Goal: Navigation & Orientation: Find specific page/section

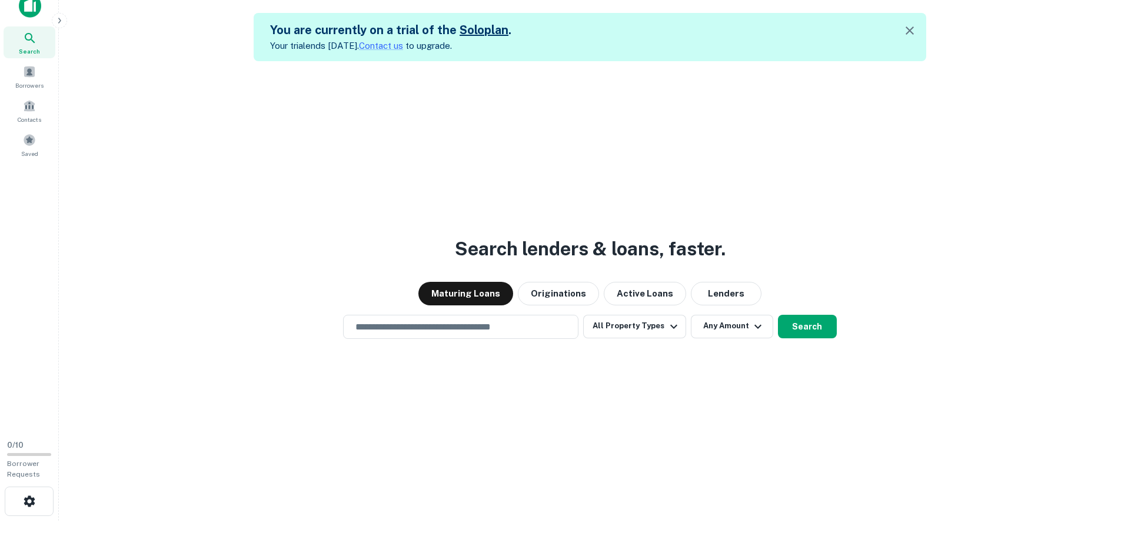
scroll to position [19, 0]
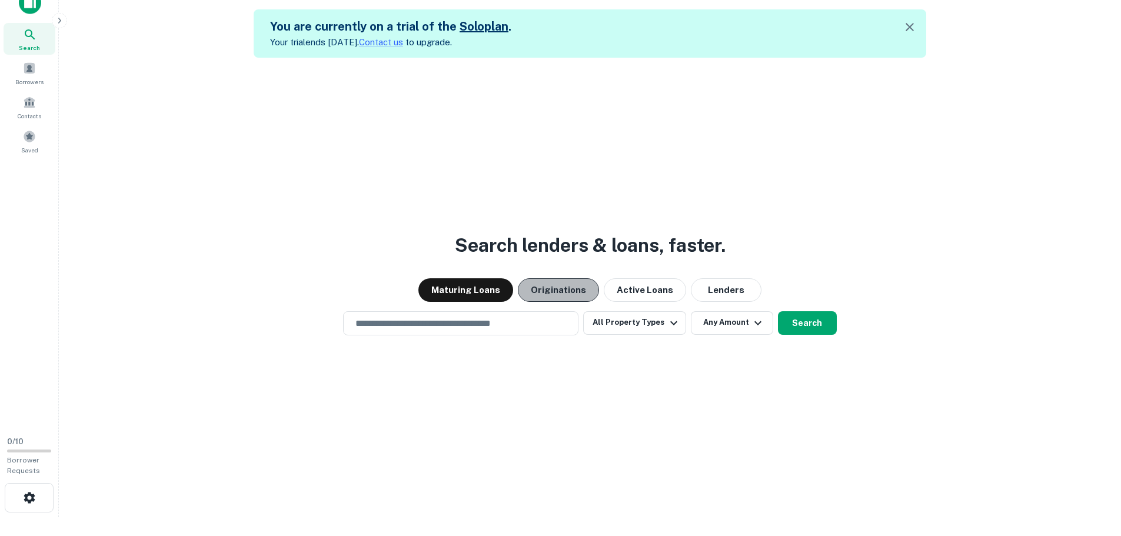
click at [568, 284] on button "Originations" at bounding box center [558, 290] width 81 height 24
click at [496, 285] on button "Maturing Loans" at bounding box center [465, 290] width 95 height 24
click at [534, 329] on input "text" at bounding box center [460, 323] width 225 height 14
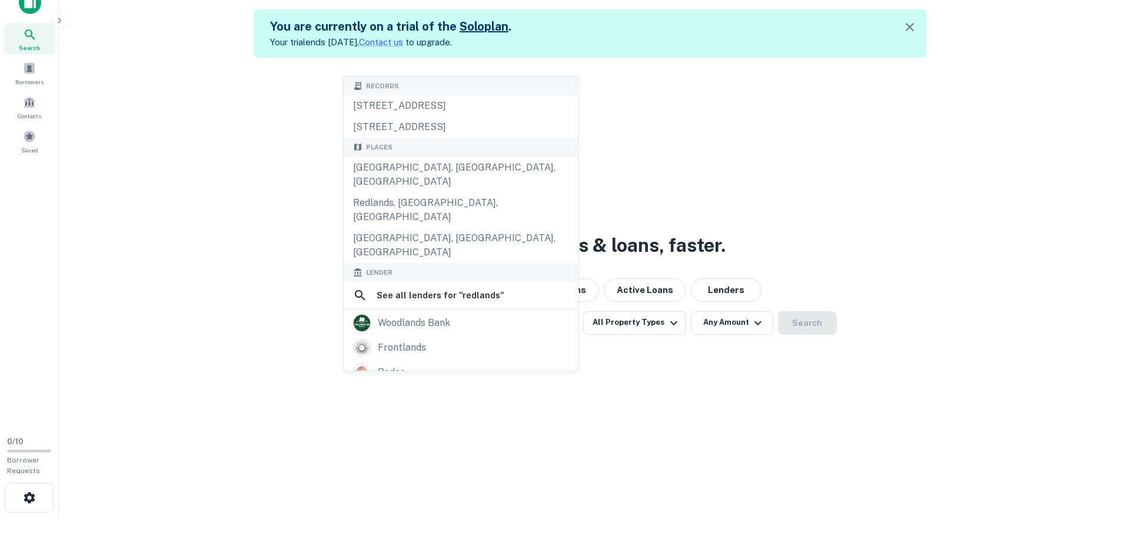
type input "**********"
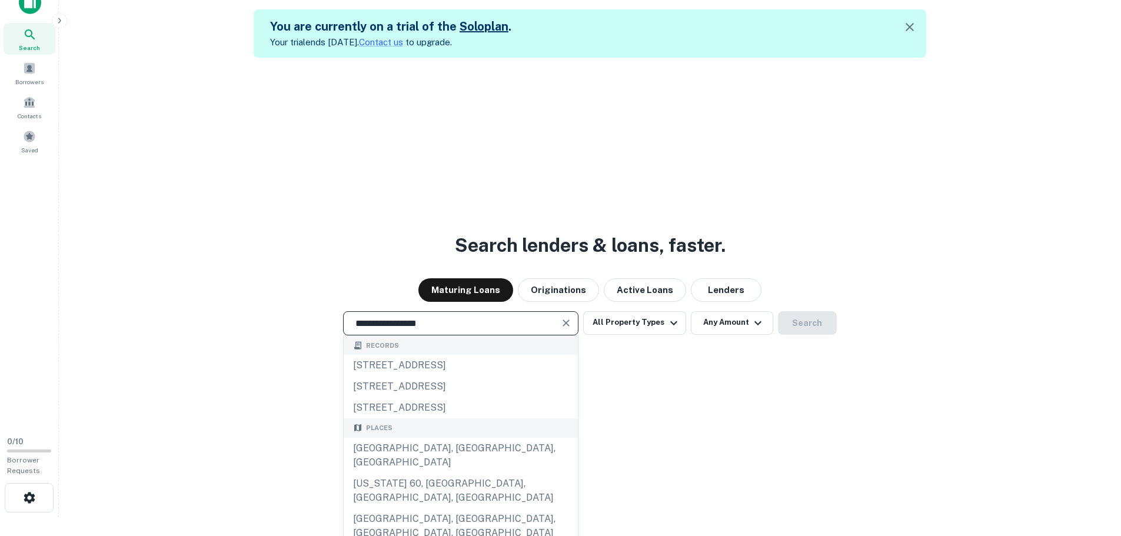
click at [915, 318] on div "**********" at bounding box center [589, 323] width 1043 height 24
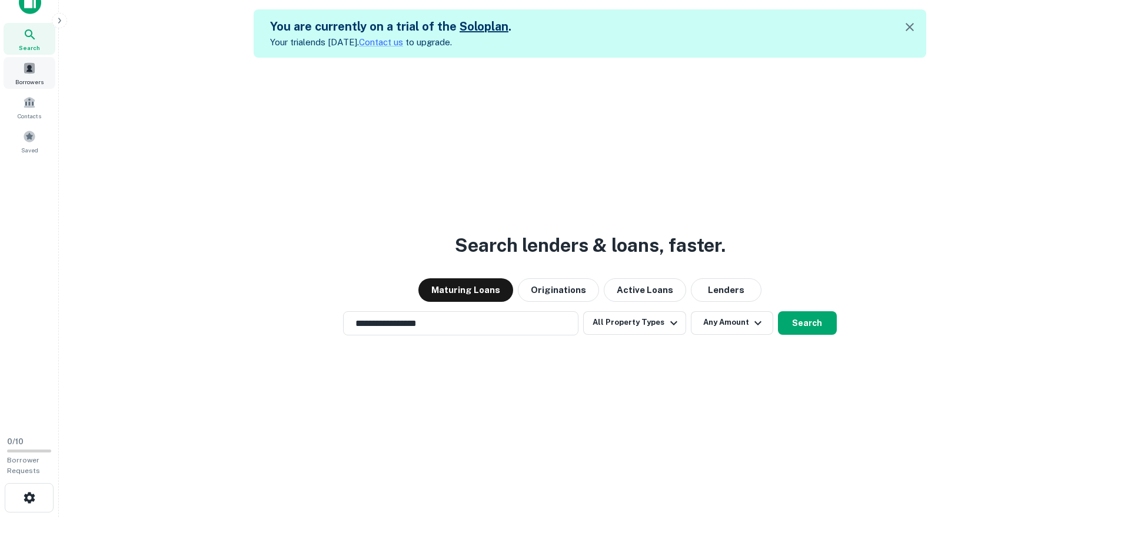
click at [32, 80] on span "Borrowers" at bounding box center [29, 81] width 28 height 9
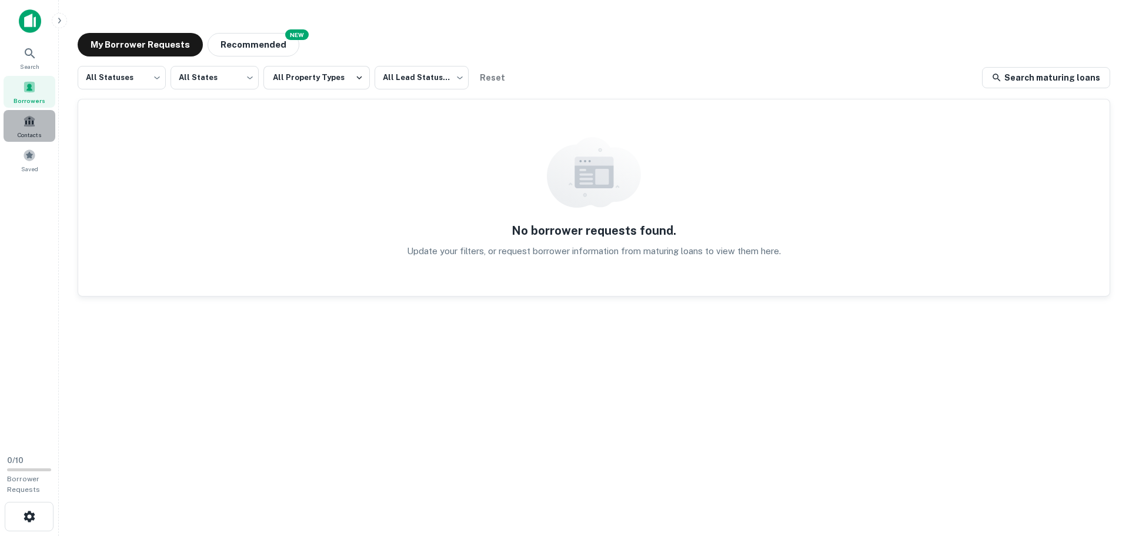
click at [29, 126] on span at bounding box center [29, 121] width 13 height 13
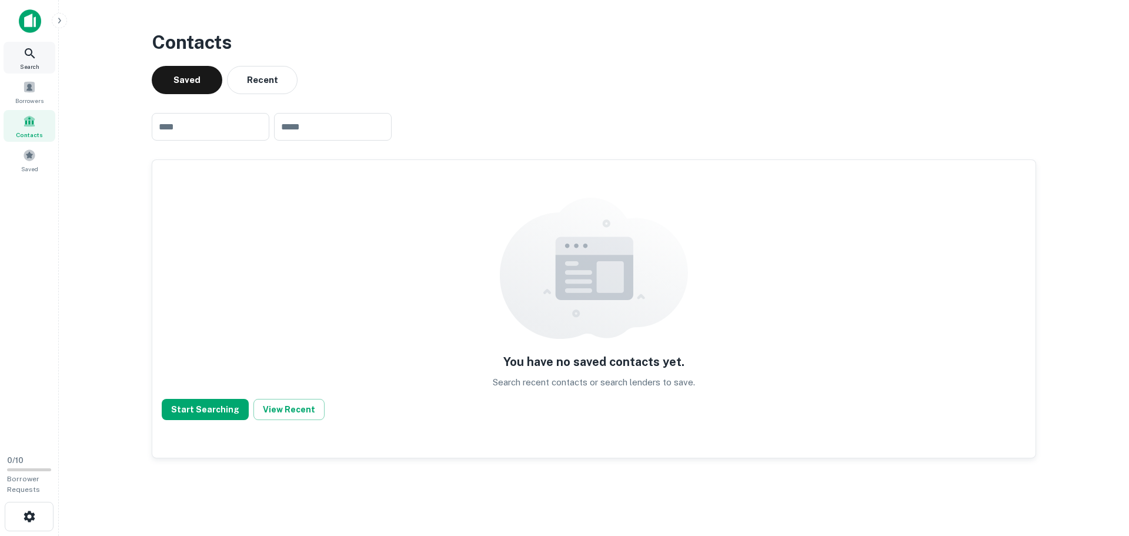
click at [34, 61] on div "Search" at bounding box center [30, 58] width 52 height 32
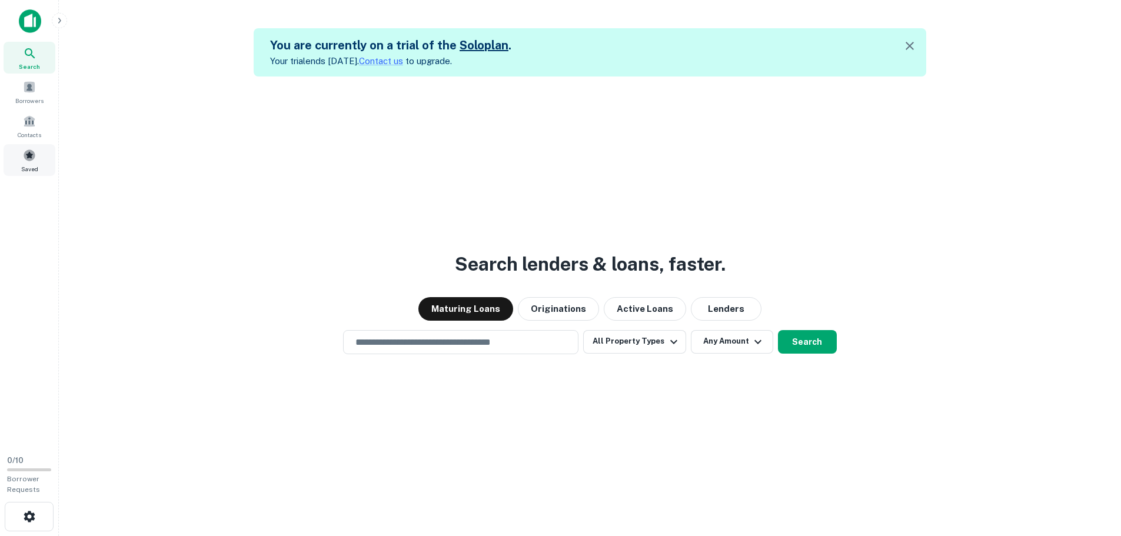
click at [32, 163] on div "Saved" at bounding box center [30, 160] width 52 height 32
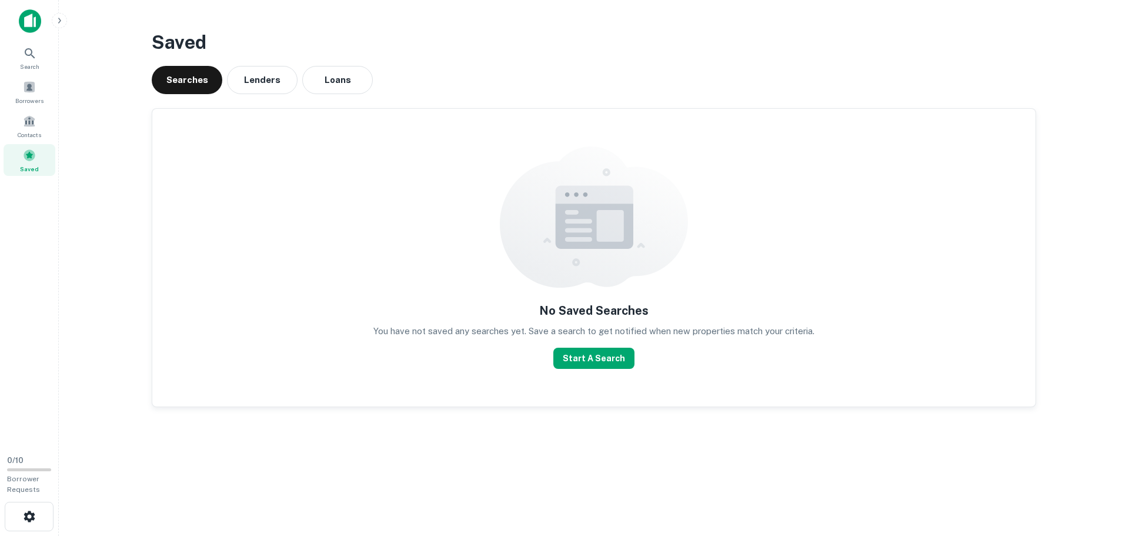
click at [27, 17] on img at bounding box center [30, 21] width 22 height 24
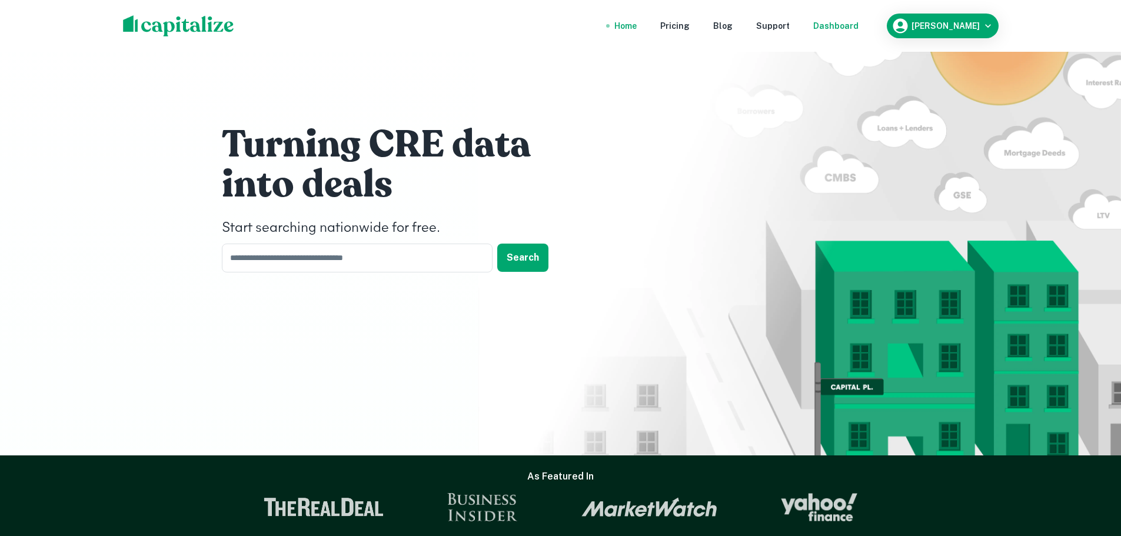
click at [858, 20] on div "Dashboard" at bounding box center [835, 25] width 45 height 13
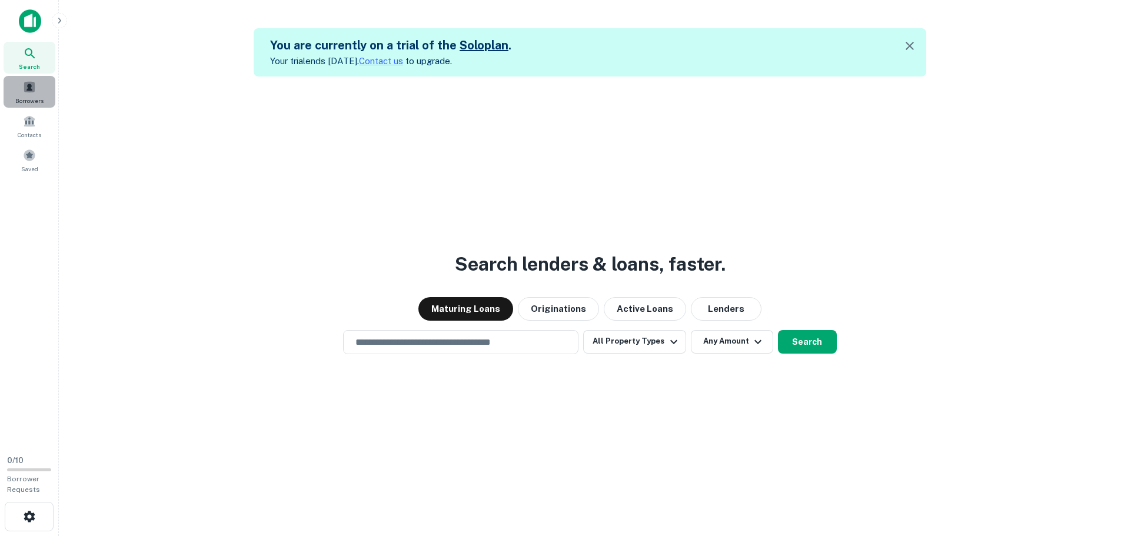
click at [31, 92] on span at bounding box center [29, 87] width 13 height 13
